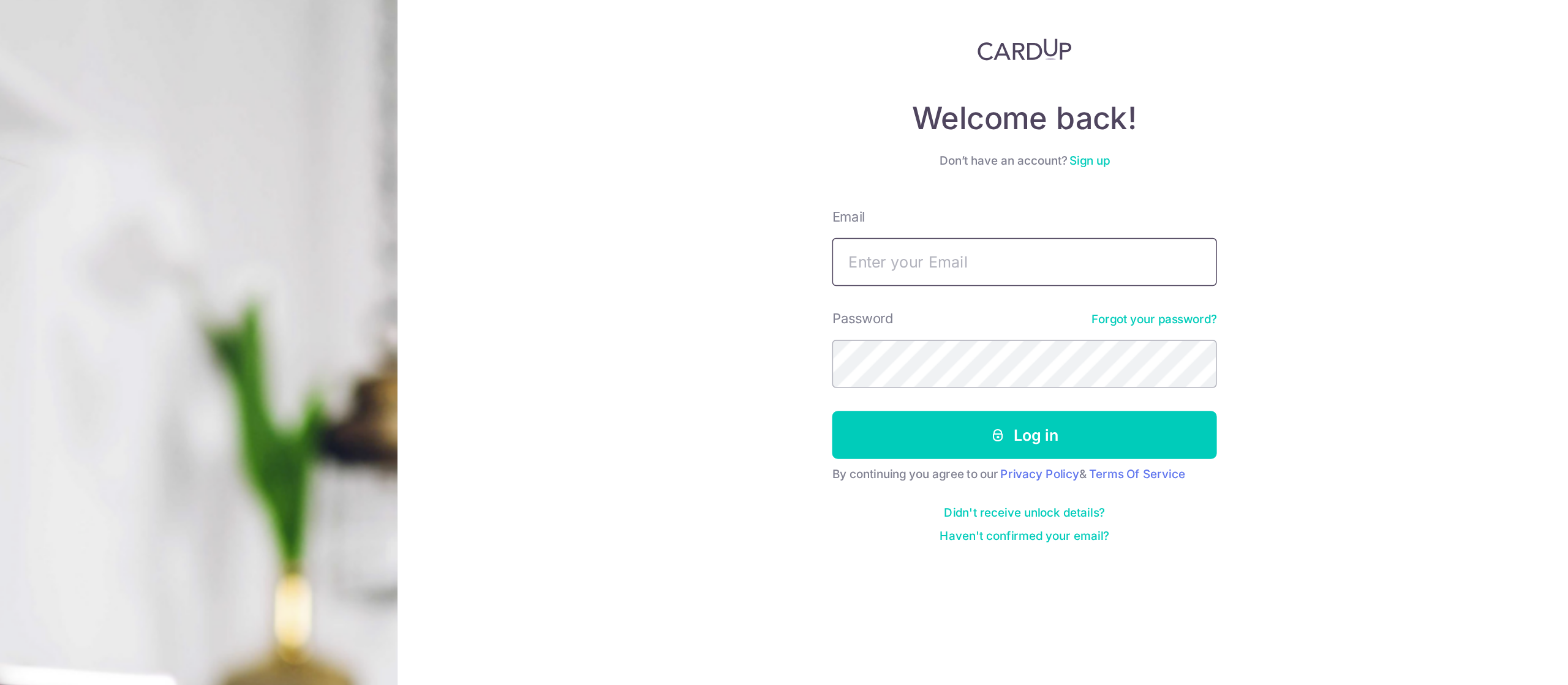
click at [1199, 219] on input "Email" at bounding box center [1169, 231] width 245 height 31
click at [1153, 239] on input "Email" at bounding box center [1169, 231] width 245 height 31
type input "[EMAIL_ADDRESS][DOMAIN_NAME]"
click at [1376, 298] on div "Welcome back! Don’t have an account? Sign up Email geoffreyying@hotmail.com Pas…" at bounding box center [1168, 342] width 798 height 685
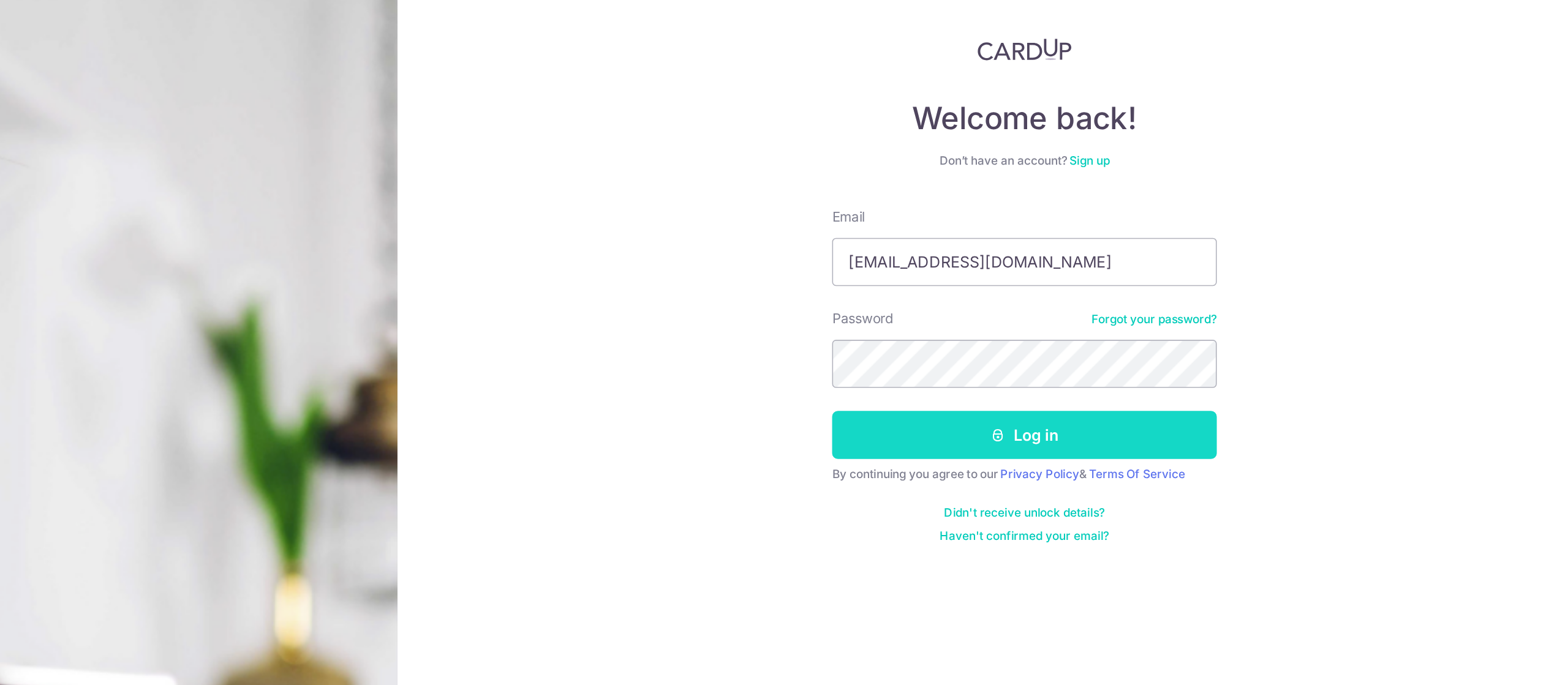
click at [1215, 338] on button "Log in" at bounding box center [1169, 341] width 245 height 31
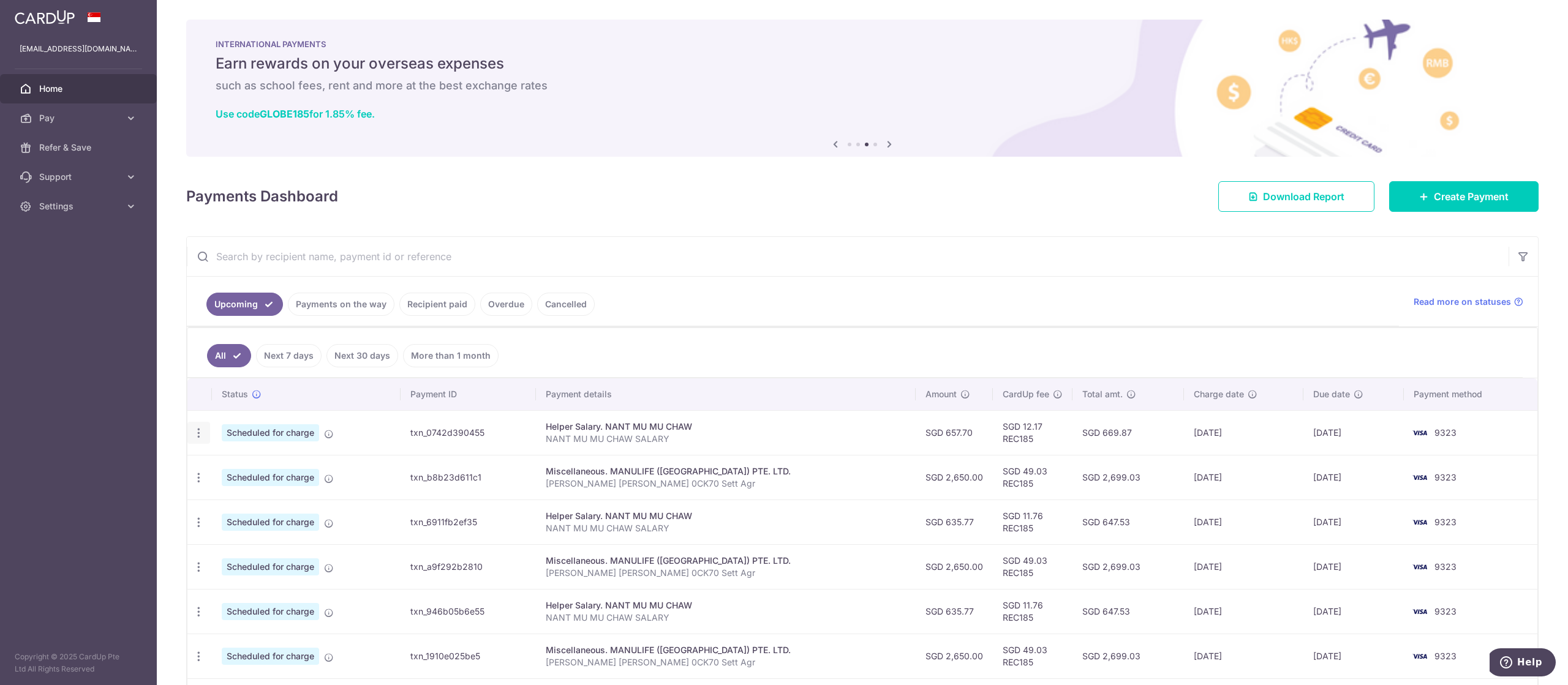
click at [195, 430] on icon "button" at bounding box center [198, 433] width 13 height 13
click at [222, 460] on span "Update payment" at bounding box center [264, 466] width 83 height 15
radio input "true"
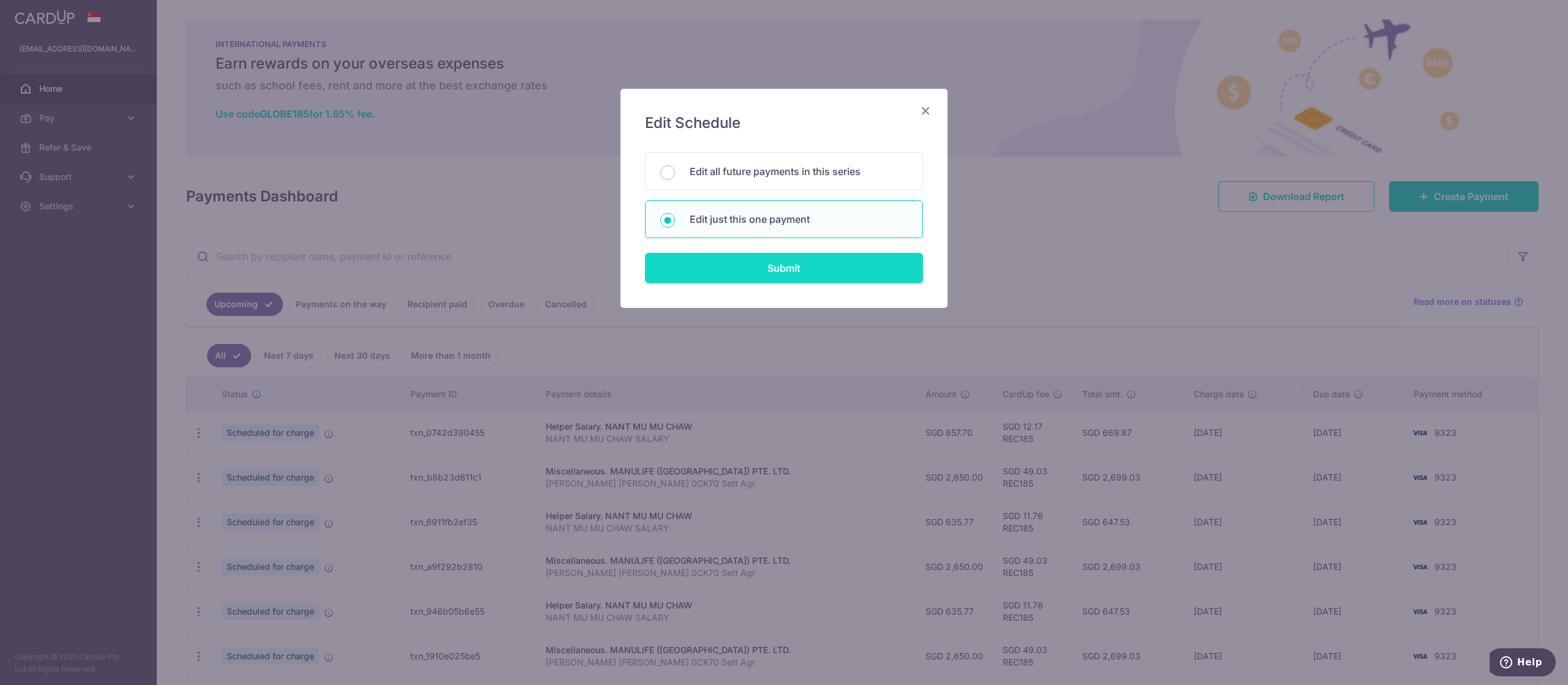
click at [698, 271] on input "Submit" at bounding box center [784, 268] width 278 height 31
radio input "true"
type input "657.70"
type input "[DATE]"
type input "NANT MU MU CHAW SALARY"
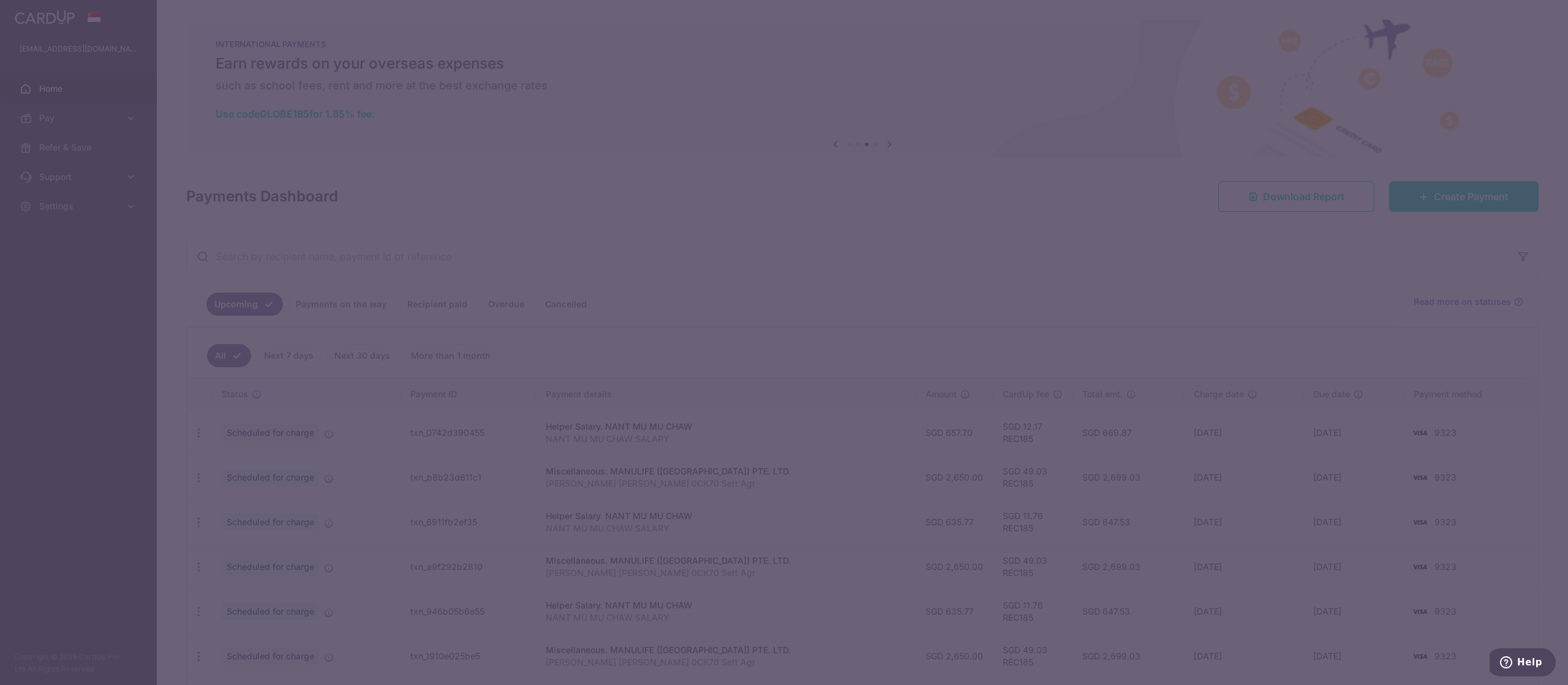
type input "REC185"
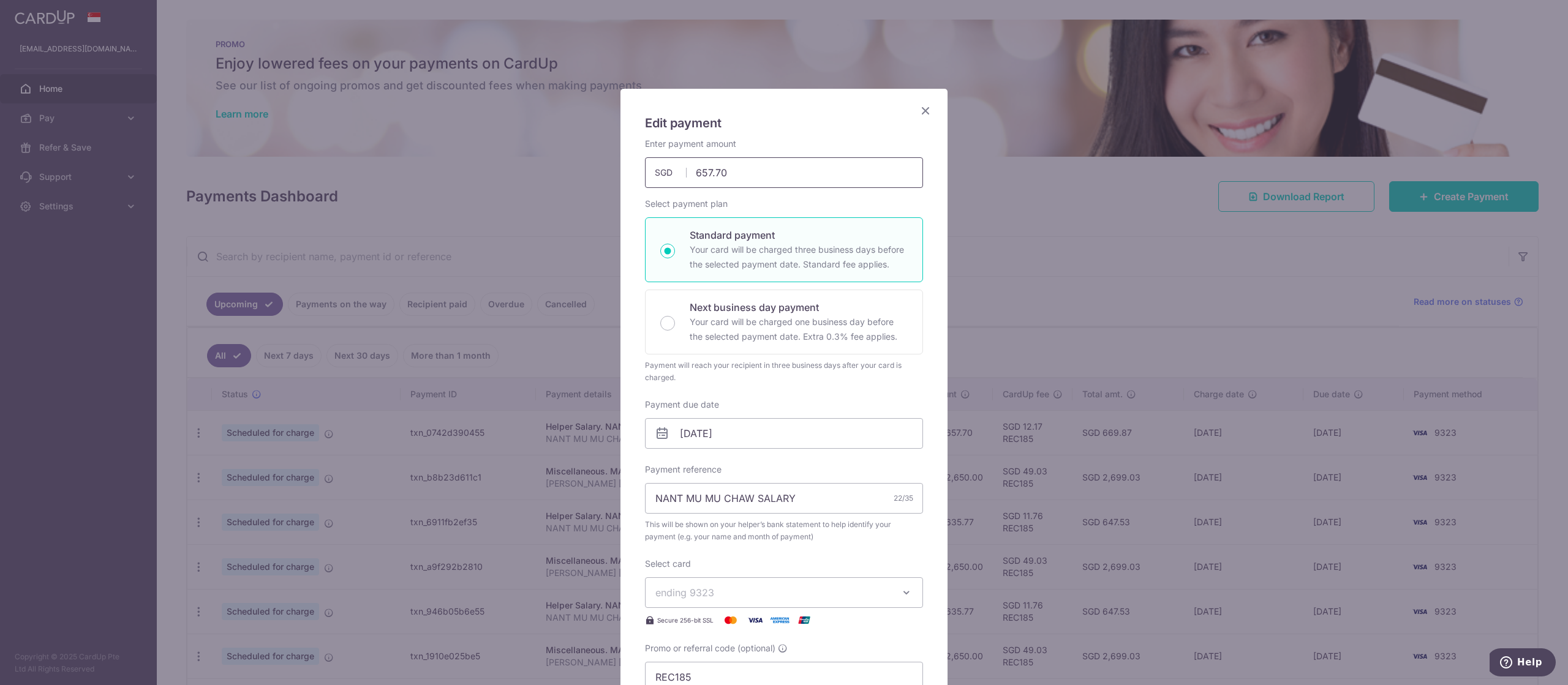
click at [703, 170] on input "657.70" at bounding box center [784, 173] width 278 height 31
type input "857.70"
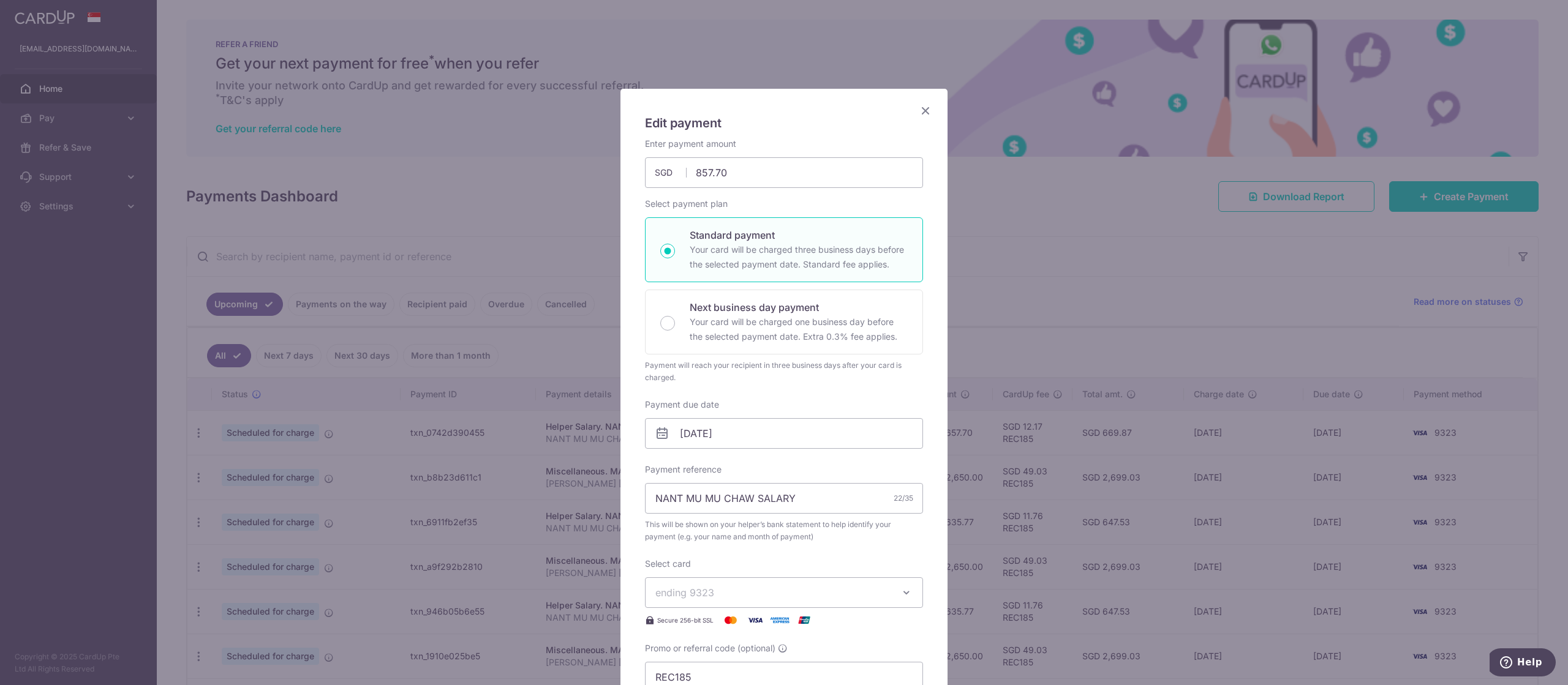
click at [852, 390] on div "Enter payment amount 857.70 657.70 SGD To change the payment amount, please can…" at bounding box center [784, 415] width 278 height 555
click at [830, 433] on input "[DATE]" at bounding box center [784, 434] width 278 height 31
click at [769, 575] on link "14" at bounding box center [767, 568] width 19 height 19
type input "[DATE]"
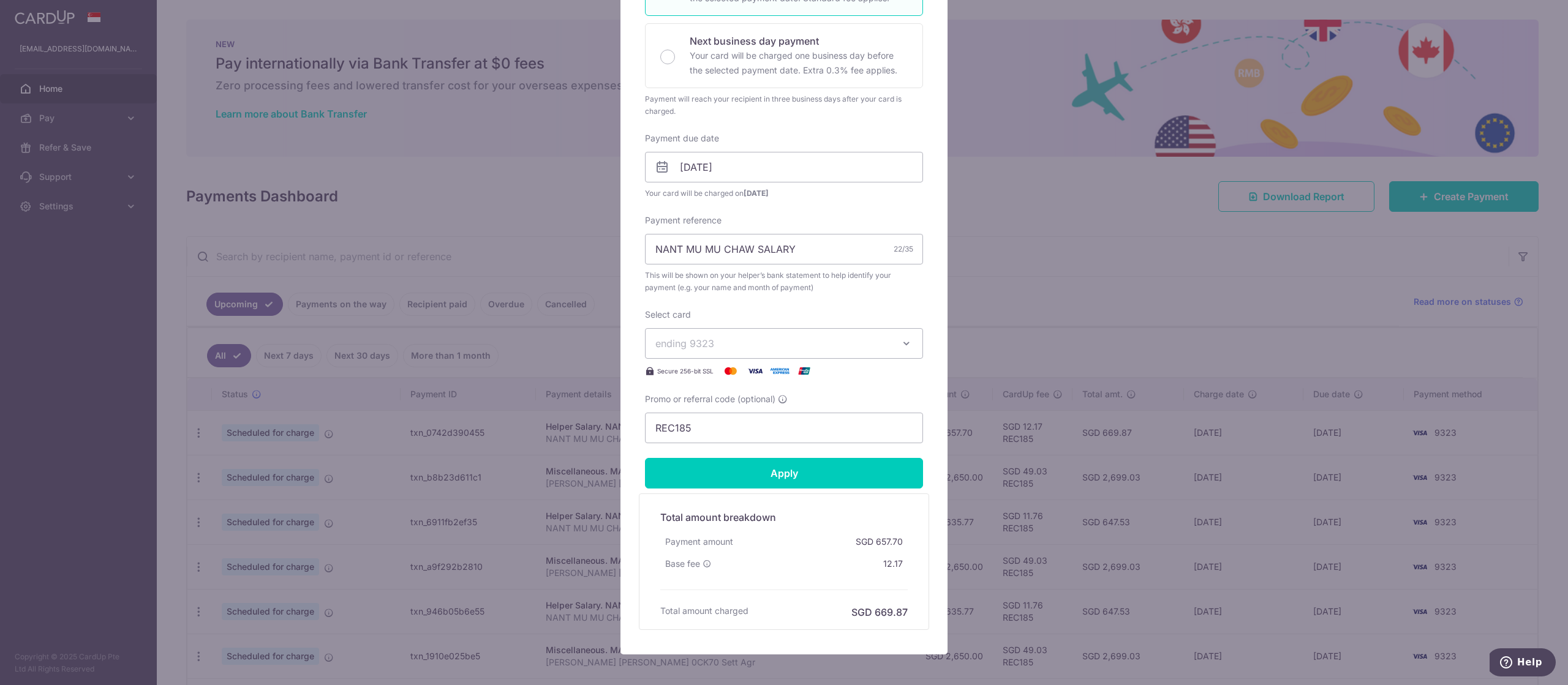
scroll to position [276, 0]
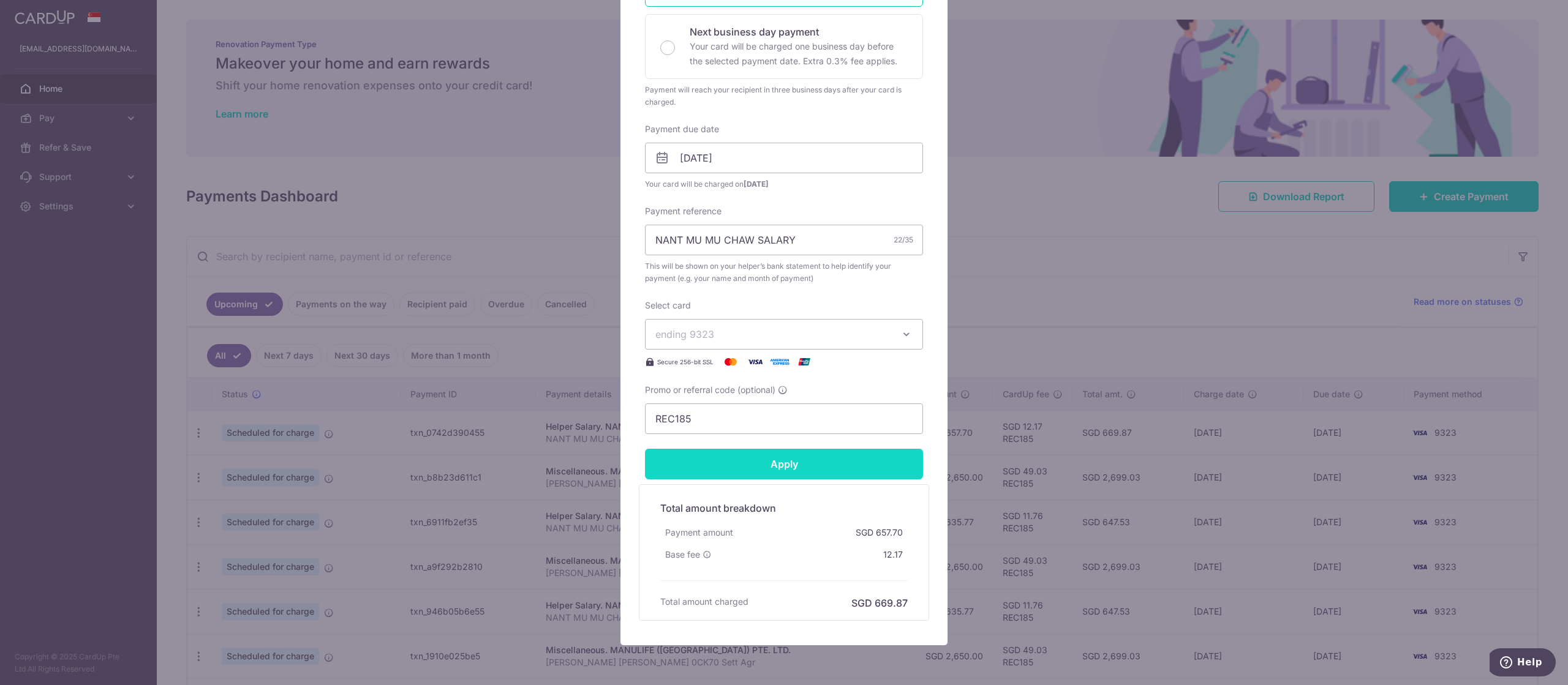
click at [863, 462] on input "Apply" at bounding box center [784, 464] width 278 height 31
type input "Successfully Applied"
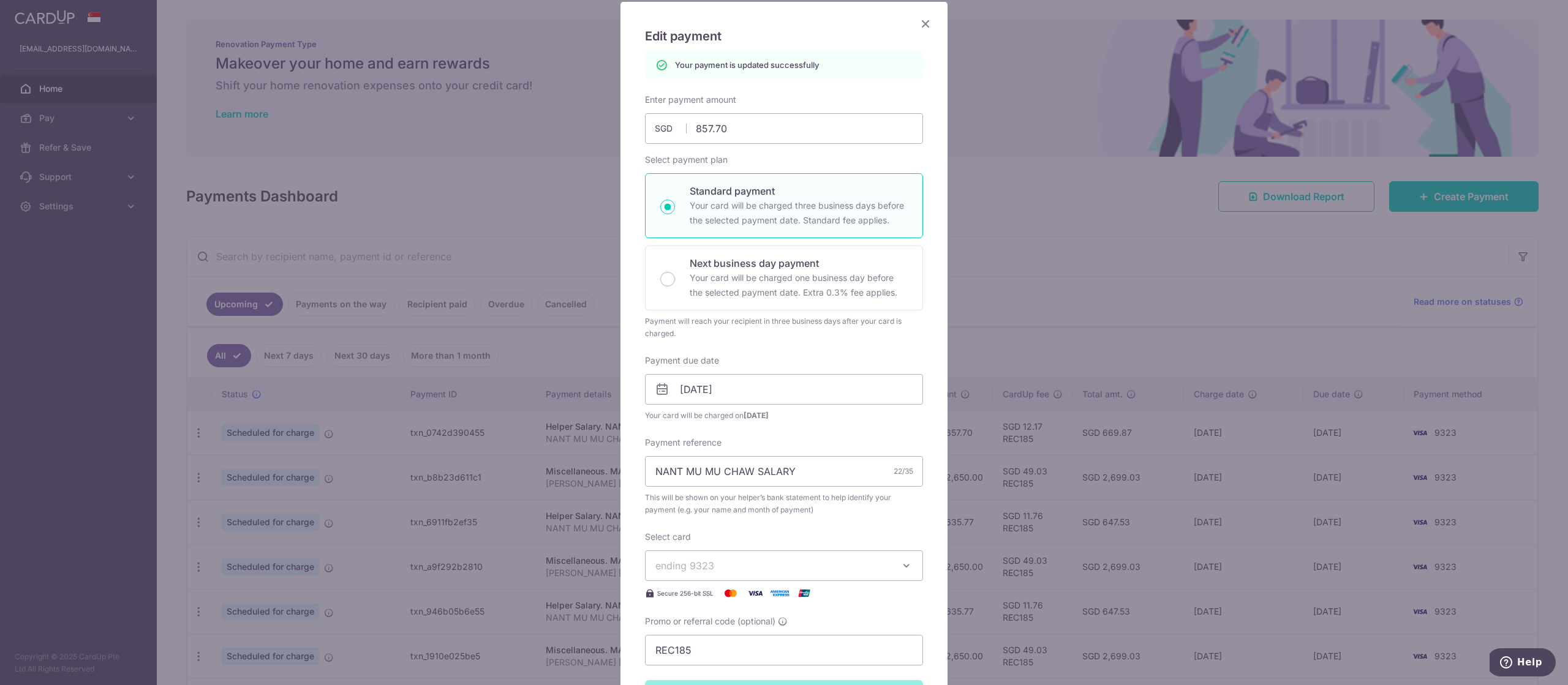
scroll to position [0, 0]
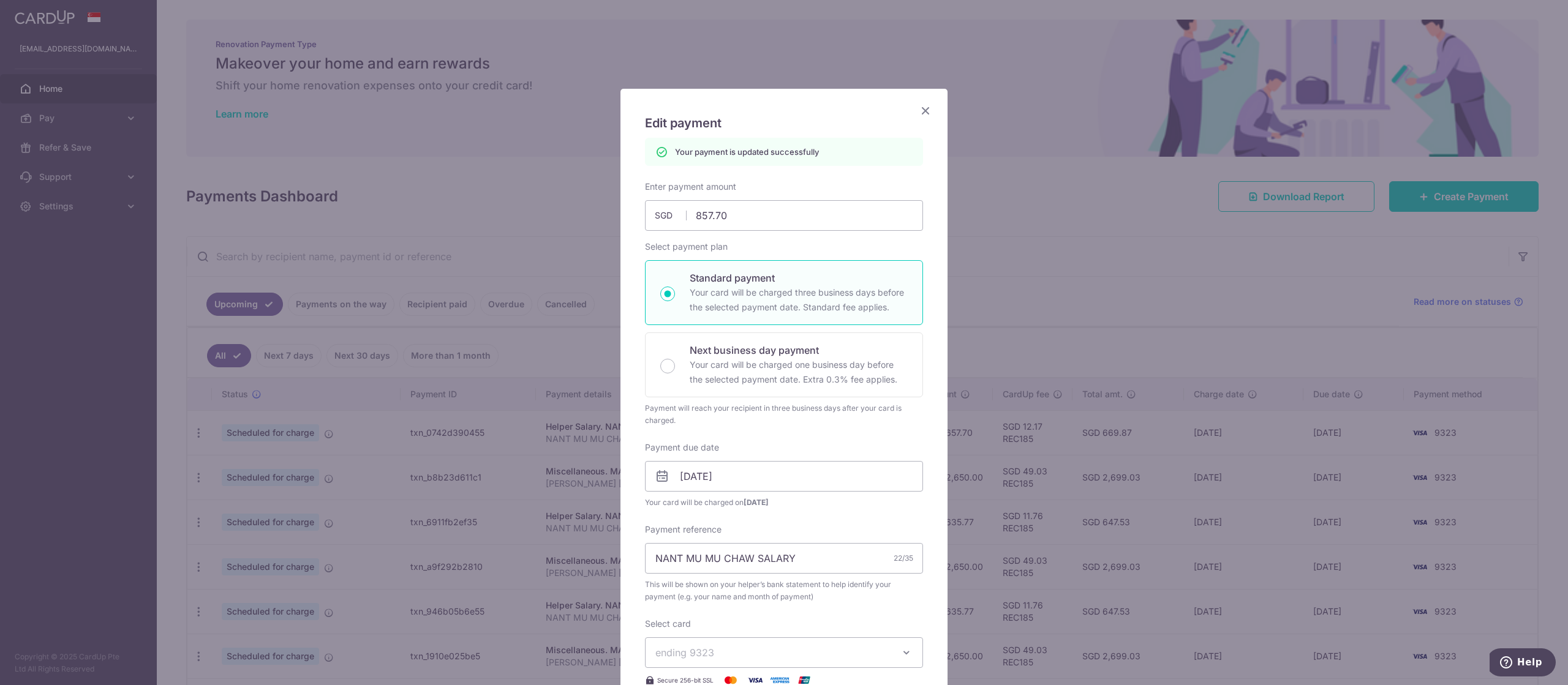
click at [932, 105] on icon "Close" at bounding box center [925, 111] width 15 height 15
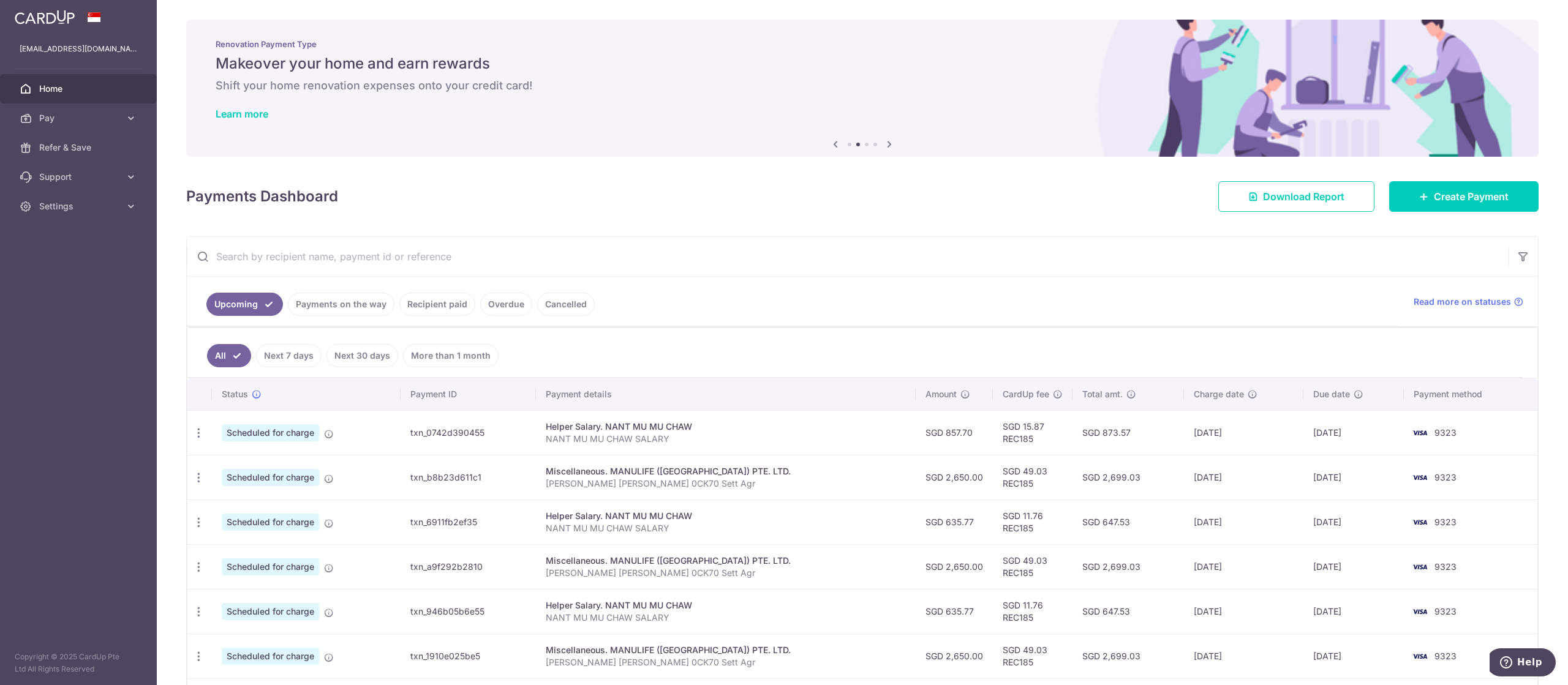
click at [860, 315] on ul "Upcoming Payments on the way Recipient paid Overdue Cancelled" at bounding box center [793, 301] width 1212 height 50
